Goal: Navigation & Orientation: Find specific page/section

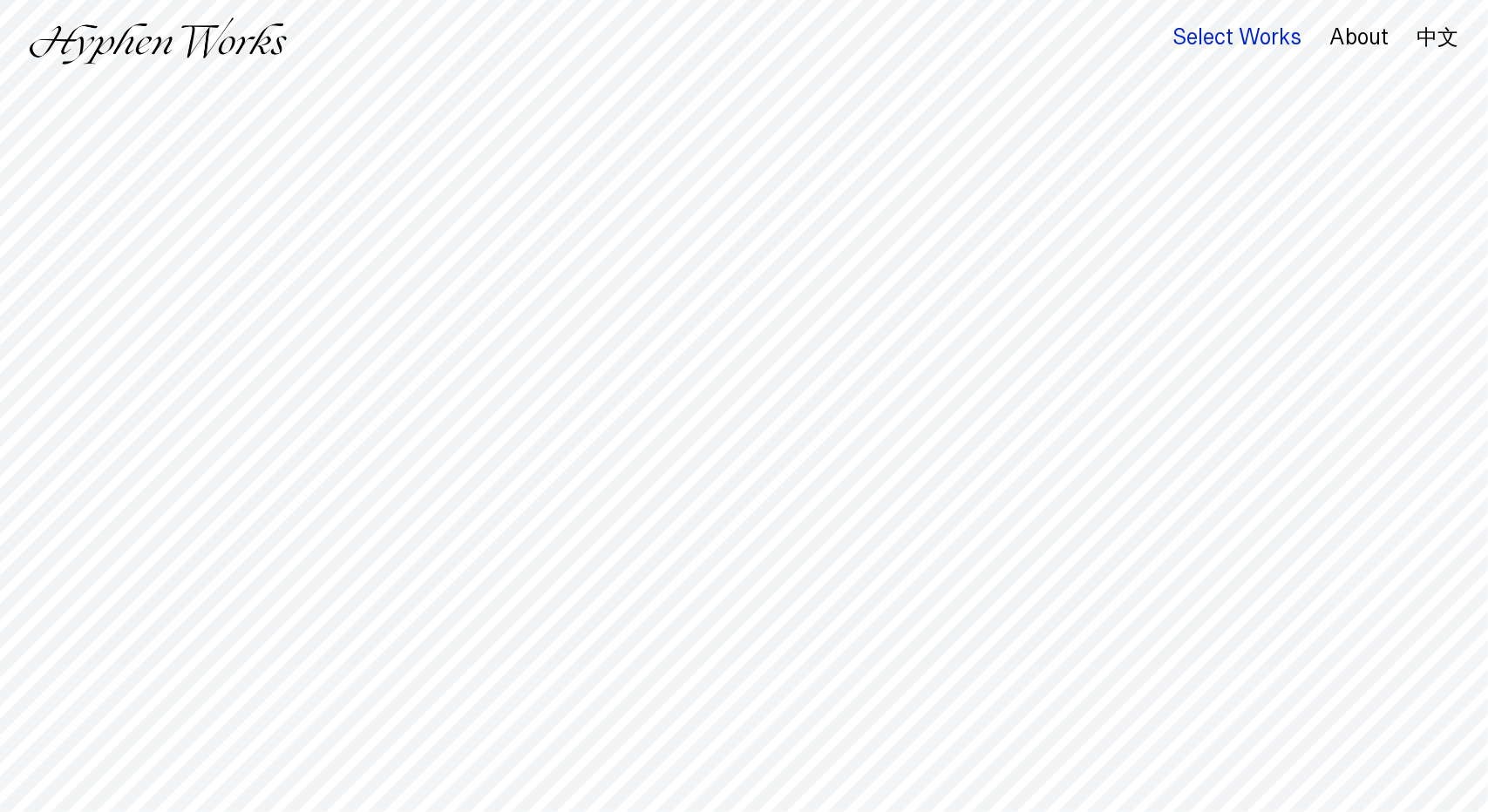
click at [1249, 42] on div "Select Works" at bounding box center [1237, 37] width 129 height 24
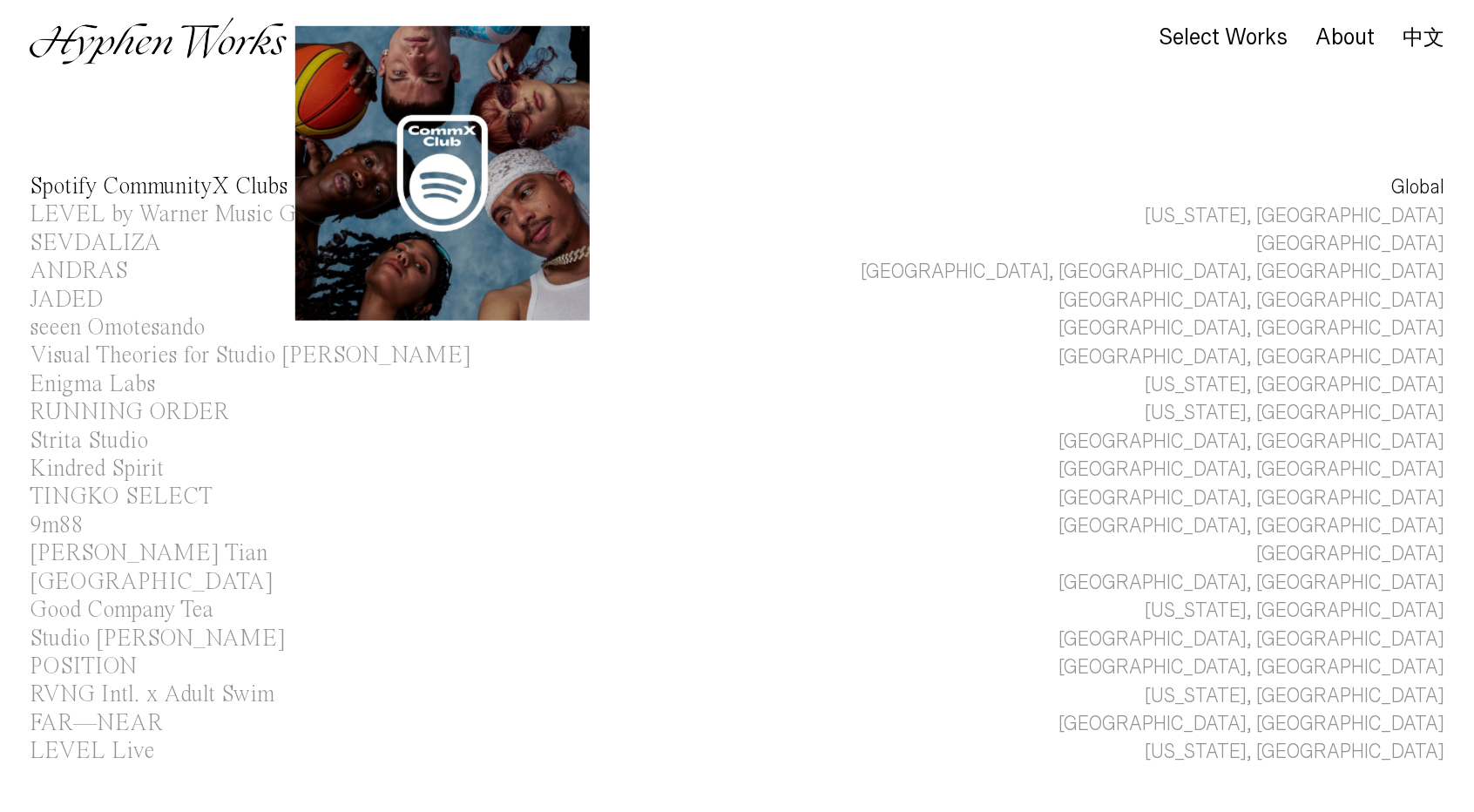
click at [99, 182] on div "Spotify CommunityX Clubs" at bounding box center [159, 187] width 258 height 23
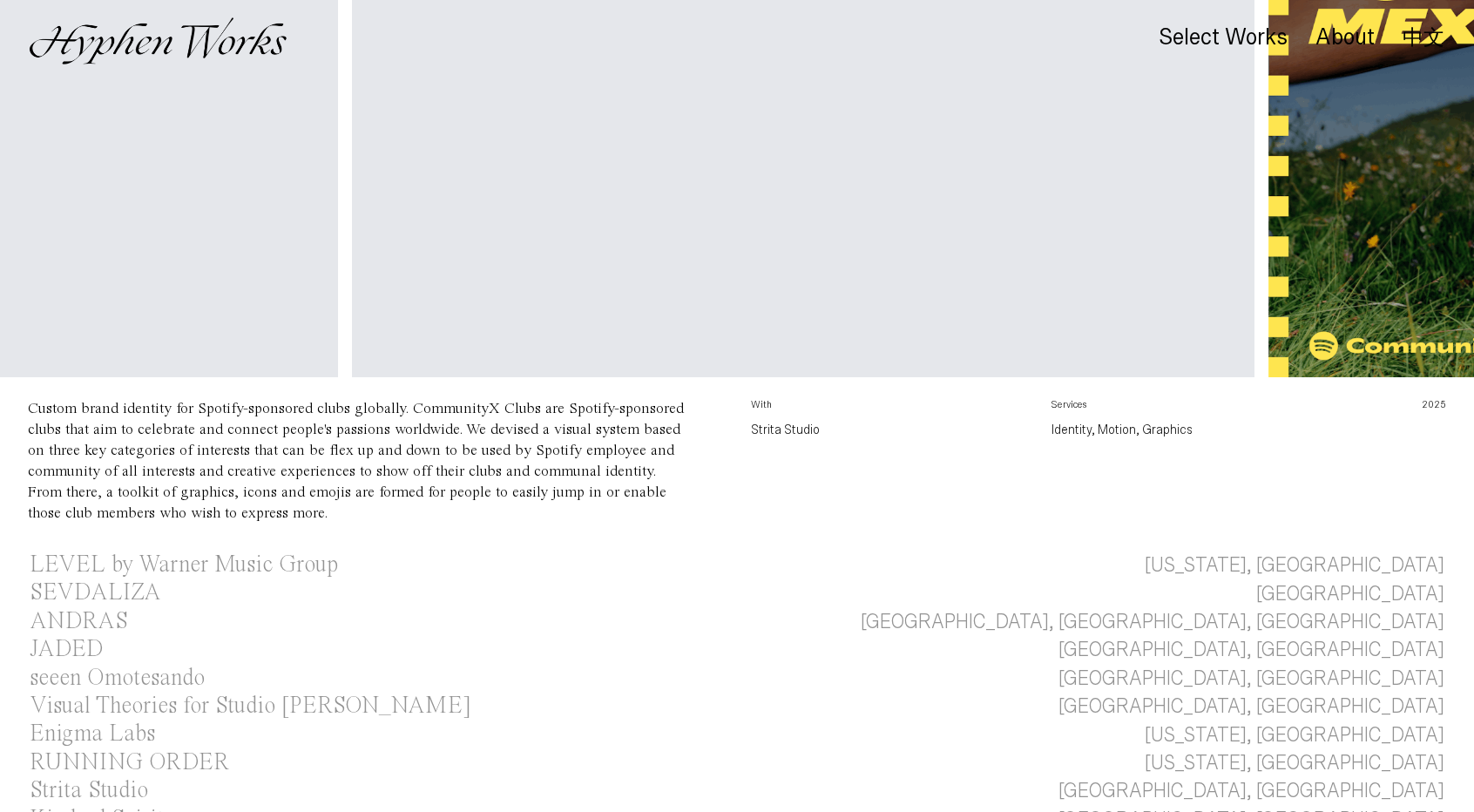
scroll to position [0, 1972]
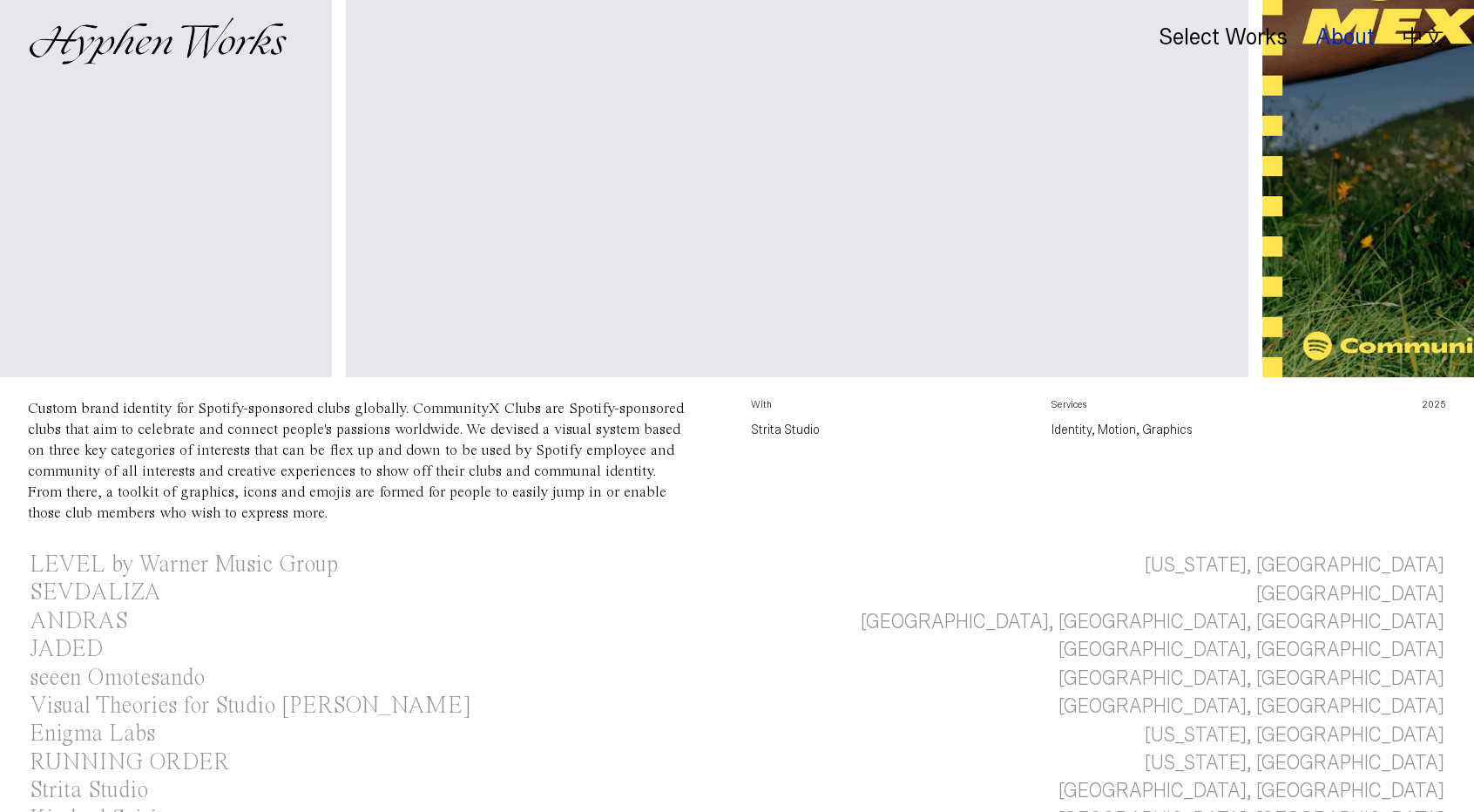
click at [1334, 35] on div "About" at bounding box center [1345, 37] width 60 height 24
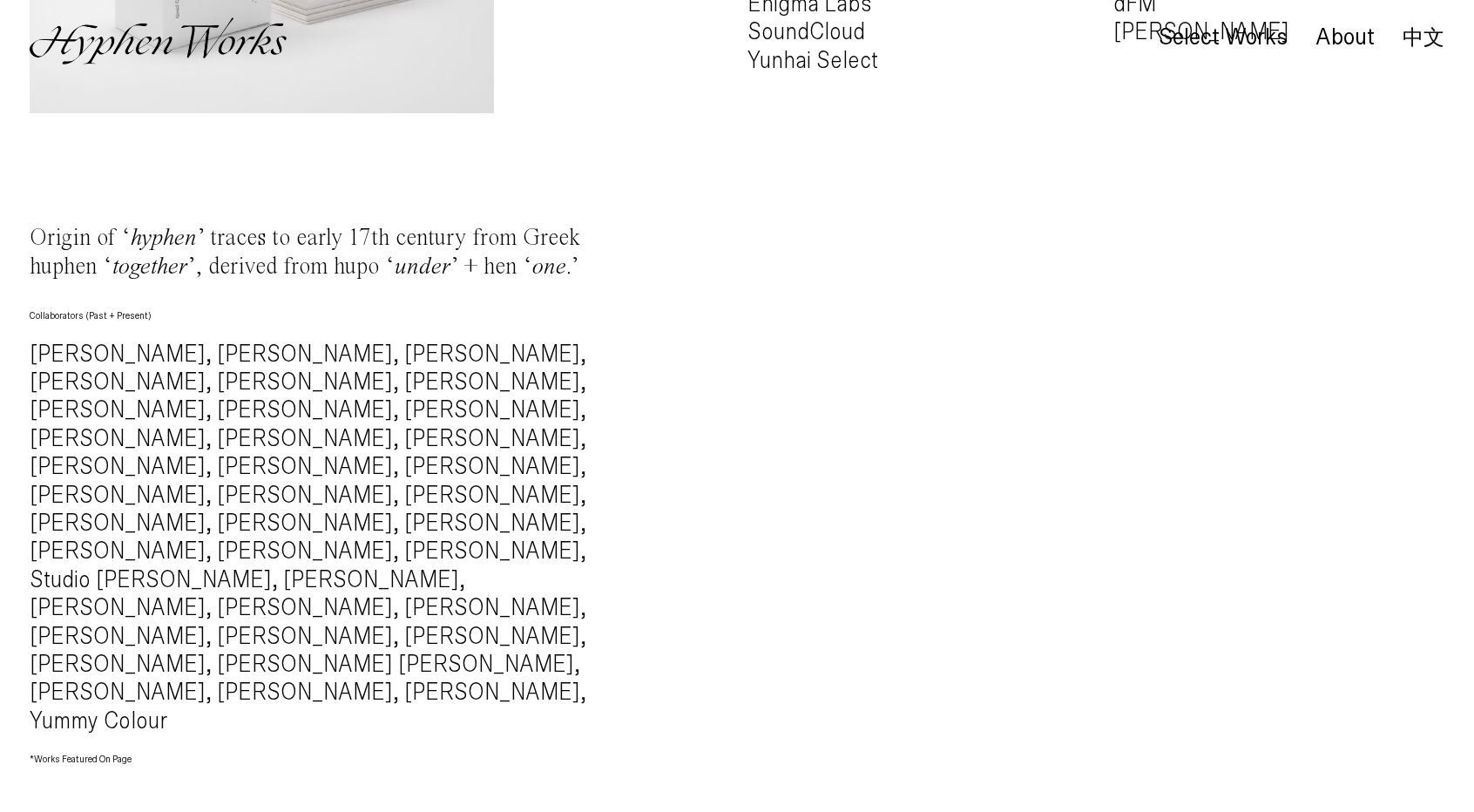
scroll to position [1556, 0]
drag, startPoint x: 329, startPoint y: 494, endPoint x: 457, endPoint y: 489, distance: 128.1
click at [453, 489] on h4 "Alec Battistoni, Mingru Xu, Nelly Simonian, Sixuan Tong, Lu Chieh, Kuan Lin, Ti…" at bounding box center [324, 537] width 590 height 395
click at [471, 504] on h4 "Alec Battistoni, Mingru Xu, Nelly Simonian, Sixuan Tong, Lu Chieh, Kuan Lin, Ti…" at bounding box center [324, 537] width 590 height 395
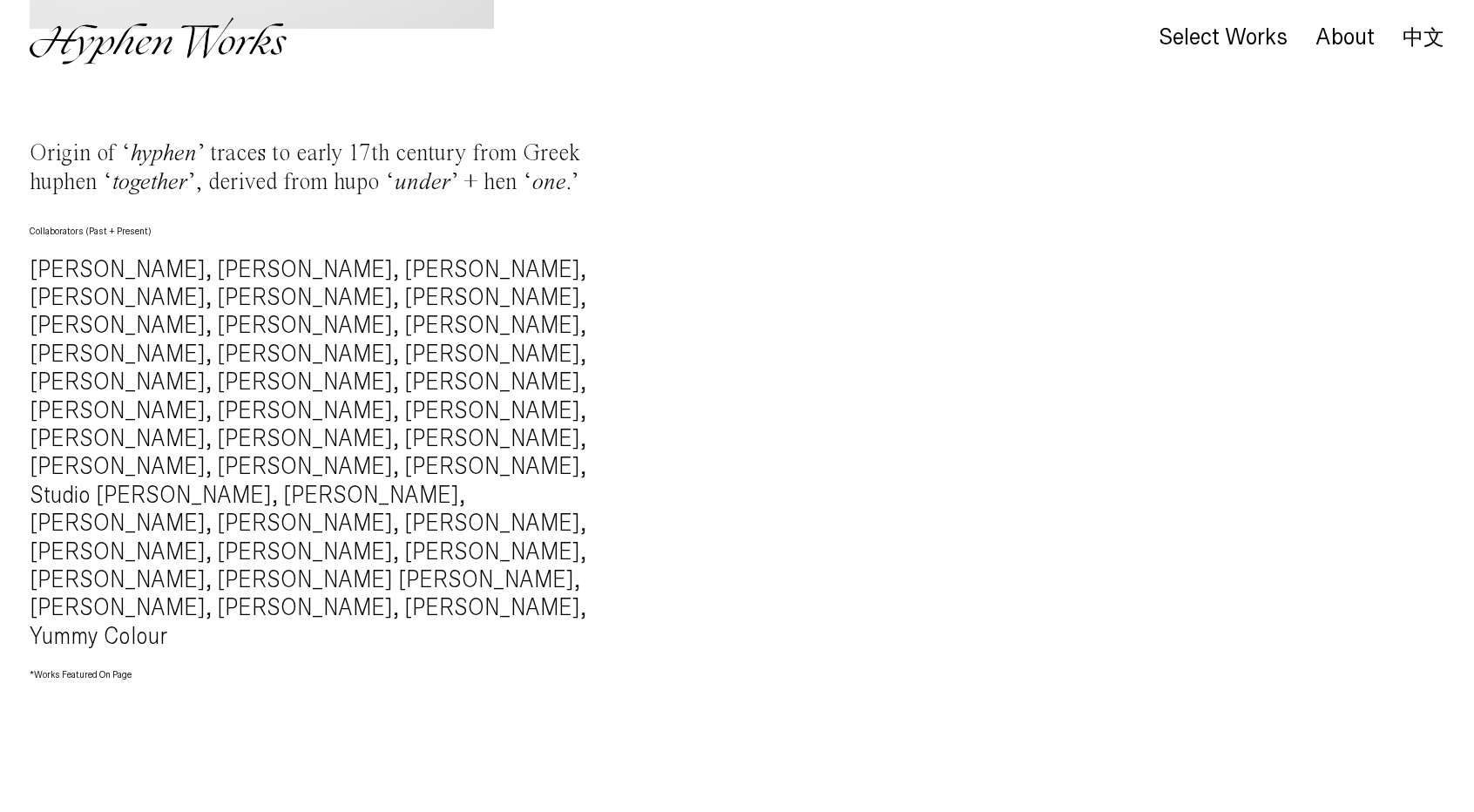
scroll to position [1642, 0]
click at [488, 471] on h4 "Alec Battistoni, Mingru Xu, Nelly Simonian, Sixuan Tong, Lu Chieh, Kuan Lin, Ti…" at bounding box center [324, 450] width 590 height 395
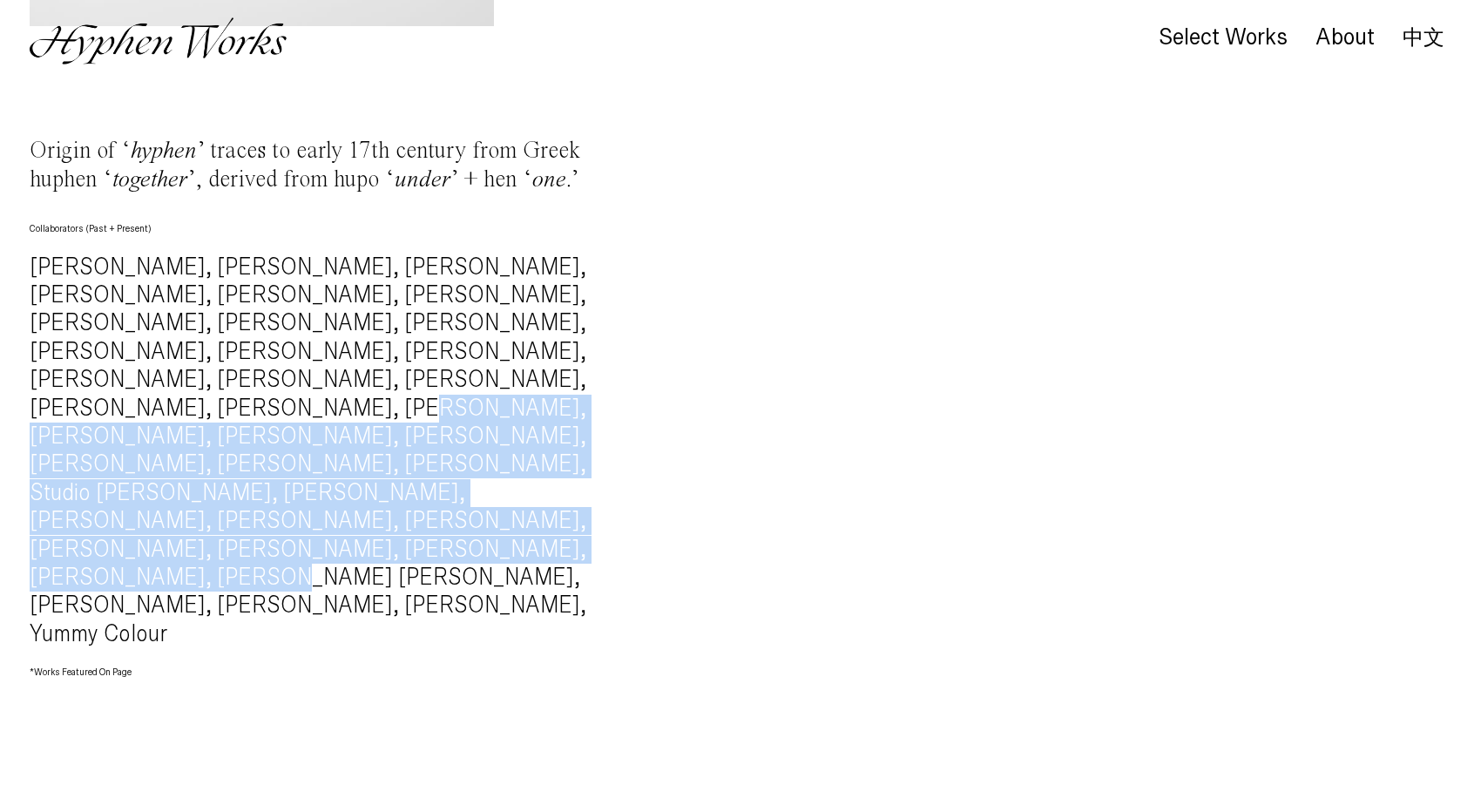
drag, startPoint x: 466, startPoint y: 491, endPoint x: 268, endPoint y: 370, distance: 232.0
click at [268, 370] on h4 "Alec Battistoni, Mingru Xu, Nelly Simonian, Sixuan Tong, Lu Chieh, Kuan Lin, Ti…" at bounding box center [324, 450] width 590 height 395
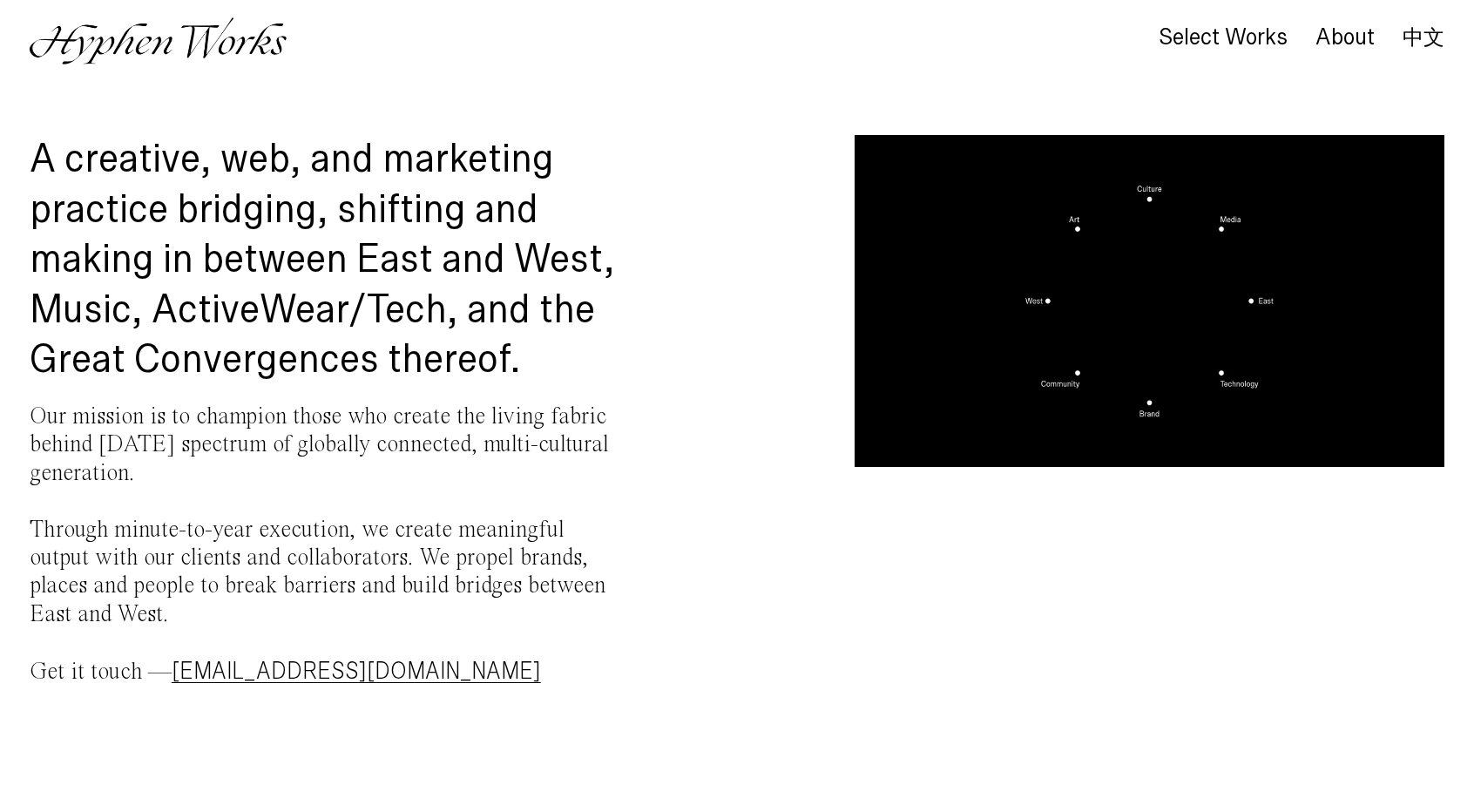
scroll to position [0, 0]
